Goal: Check status: Check status

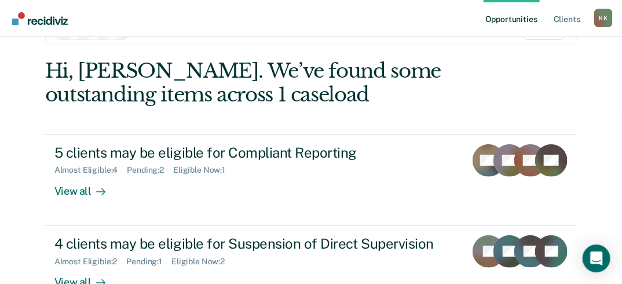
scroll to position [43, 0]
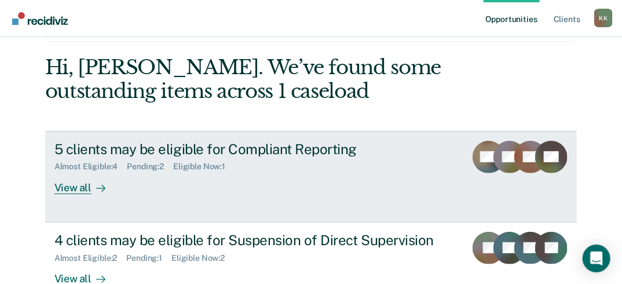
click at [279, 151] on div "5 clients may be eligible for Compliant Reporting" at bounding box center [255, 149] width 403 height 17
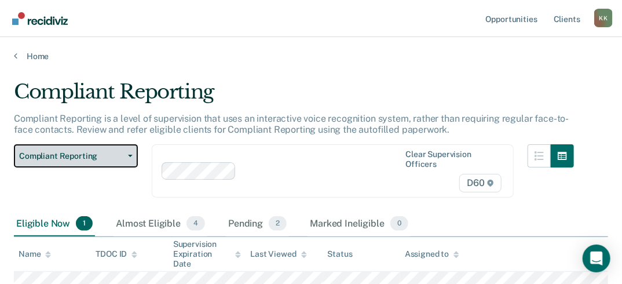
click at [129, 155] on icon "button" at bounding box center [130, 156] width 5 height 2
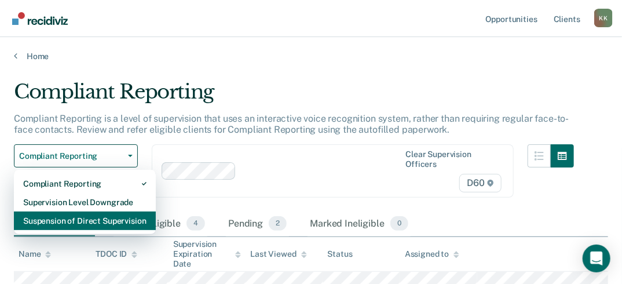
click at [127, 223] on div "Suspension of Direct Supervision" at bounding box center [84, 220] width 123 height 19
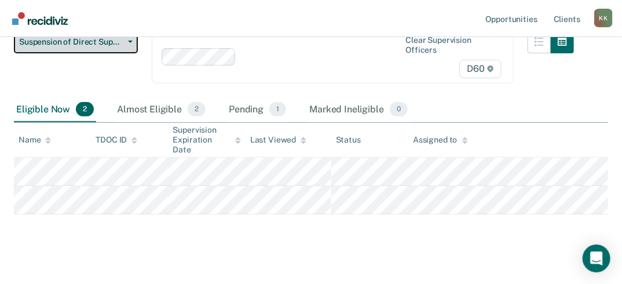
scroll to position [132, 0]
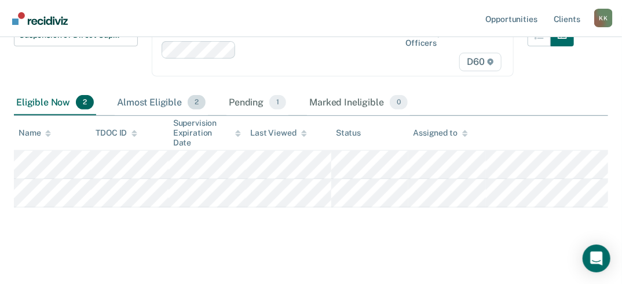
click at [162, 102] on div "Almost Eligible 2" at bounding box center [161, 102] width 93 height 25
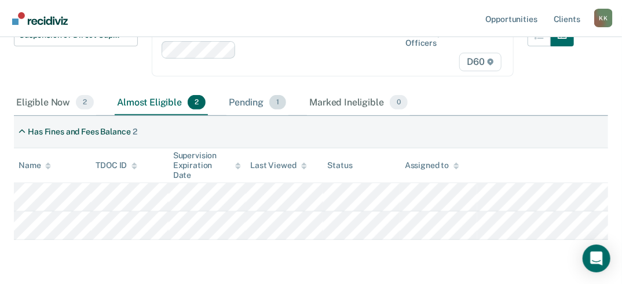
click at [275, 97] on span "1" at bounding box center [277, 102] width 17 height 15
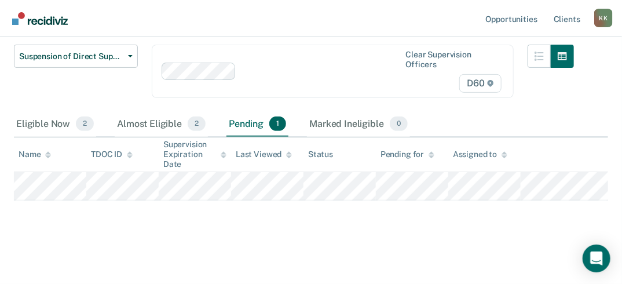
scroll to position [109, 0]
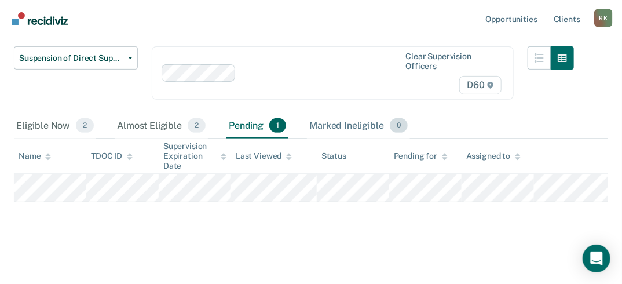
click at [341, 127] on div "Marked Ineligible 0" at bounding box center [358, 126] width 103 height 25
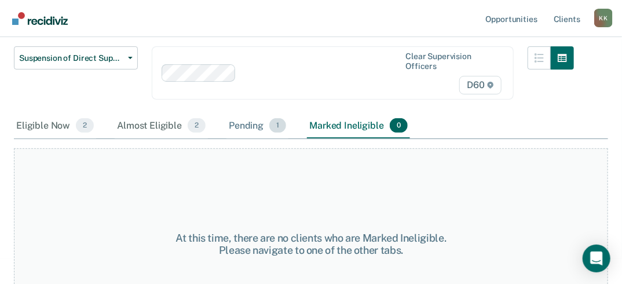
click at [254, 126] on div "Pending 1" at bounding box center [258, 126] width 62 height 25
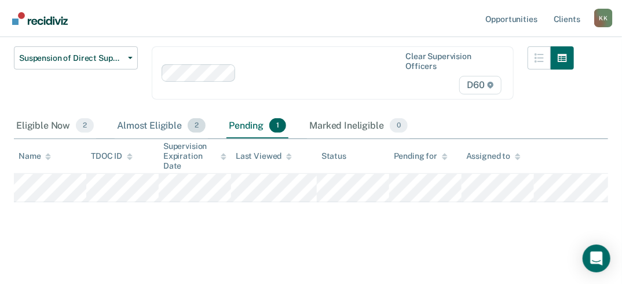
click at [161, 122] on div "Almost Eligible 2" at bounding box center [161, 126] width 93 height 25
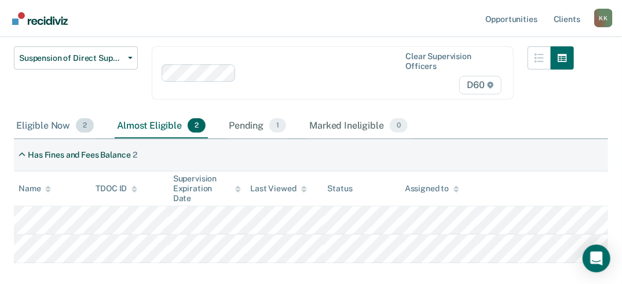
click at [67, 119] on div "Eligible Now 2" at bounding box center [55, 126] width 82 height 25
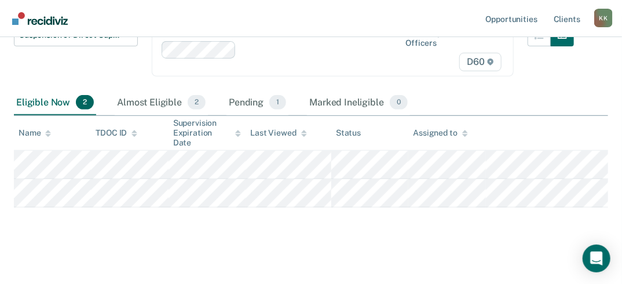
scroll to position [0, 0]
